Goal: Book appointment/travel/reservation

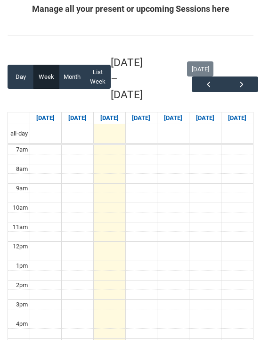
scroll to position [112, 0]
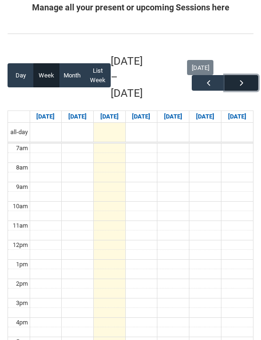
click at [242, 79] on span "button" at bounding box center [241, 82] width 9 height 9
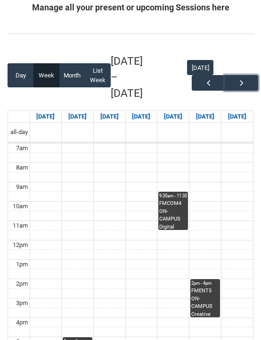
scroll to position [183, 0]
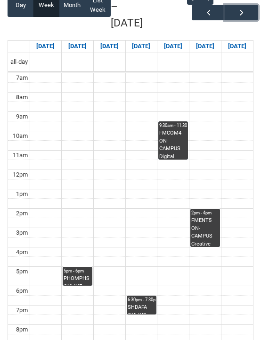
click at [70, 270] on div "5pm - 6pm" at bounding box center [78, 271] width 28 height 7
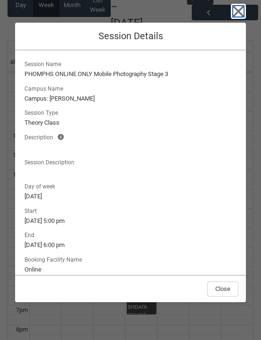
click at [241, 13] on icon "button" at bounding box center [239, 11] width 11 height 11
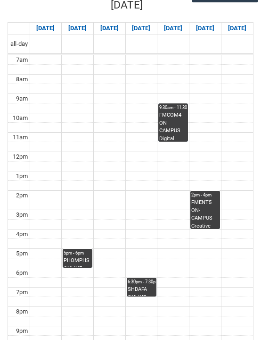
scroll to position [203, 0]
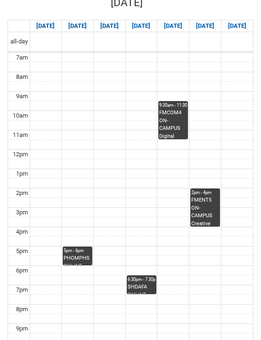
click at [150, 285] on div "SHDAFA ONLINE ONLY Data Analysis and Fashion Analytics STAGE 5 | Online | [PERS…" at bounding box center [142, 288] width 28 height 10
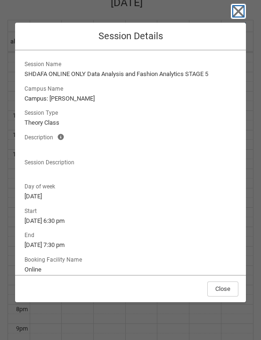
click at [240, 9] on icon "button" at bounding box center [239, 11] width 11 height 11
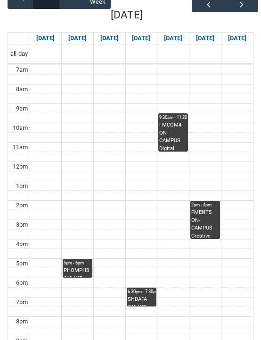
scroll to position [191, 0]
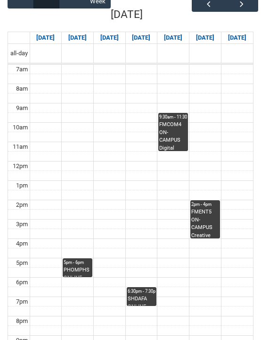
click at [144, 293] on div "6:30pm - 7:30pm" at bounding box center [142, 291] width 28 height 7
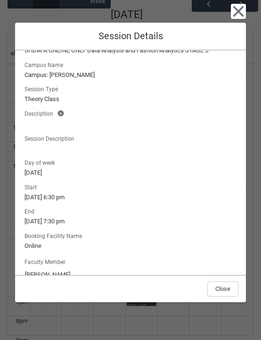
scroll to position [42, 0]
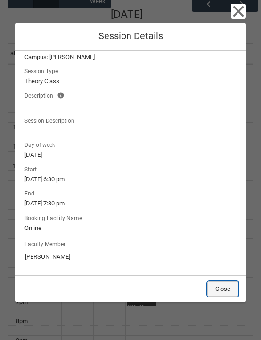
click at [223, 292] on button "Close" at bounding box center [223, 288] width 31 height 15
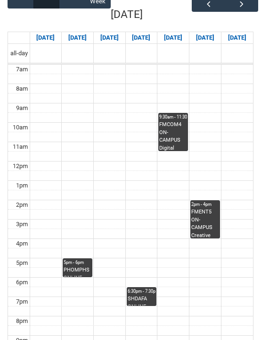
click at [177, 124] on div "FMCOM4 ON-CAMPUS Digital Fashion Campaigns STAGE 4 | Studio 7 ([PERSON_NAME] St…" at bounding box center [174, 136] width 28 height 30
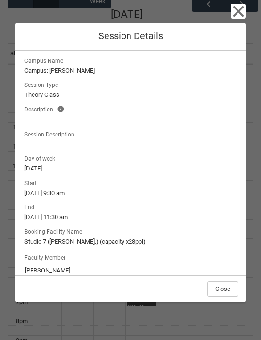
scroll to position [0, 0]
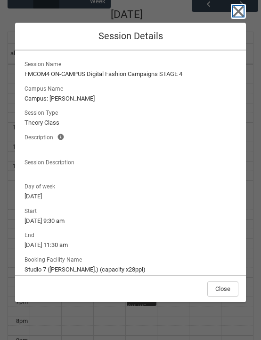
click at [237, 11] on icon "button" at bounding box center [239, 11] width 11 height 11
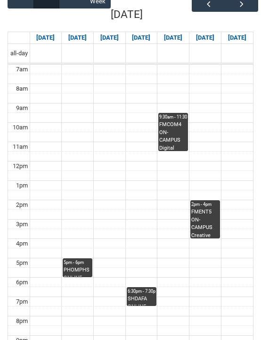
click at [174, 127] on div "FMCOM4 ON-CAMPUS Digital Fashion Campaigns STAGE 4 | Studio 7 ([PERSON_NAME] St…" at bounding box center [174, 136] width 28 height 30
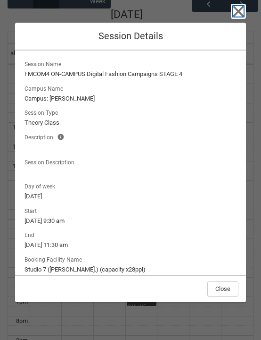
click at [242, 15] on icon "button" at bounding box center [239, 11] width 11 height 11
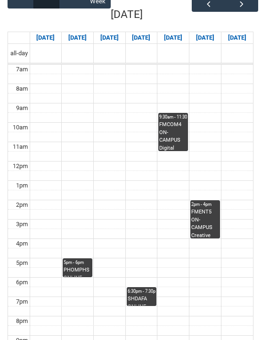
click at [201, 228] on div "FMENT5 ON-CAMPUS Creative Entrepreneurship STAGE 5 | [GEOGRAPHIC_DATA] ([PERSON…" at bounding box center [206, 223] width 28 height 30
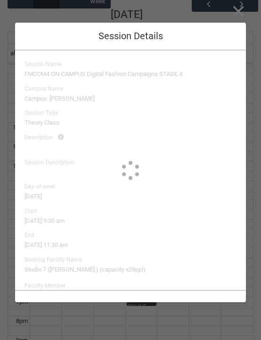
type input "[PERSON_NAME]"
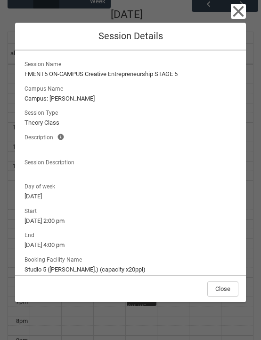
scroll to position [42, 0]
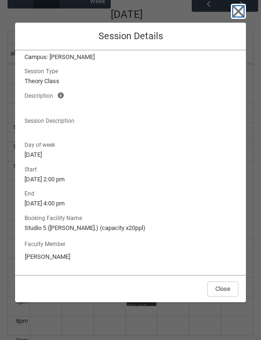
click at [240, 12] on icon "button" at bounding box center [239, 11] width 11 height 11
